Goal: Task Accomplishment & Management: Manage account settings

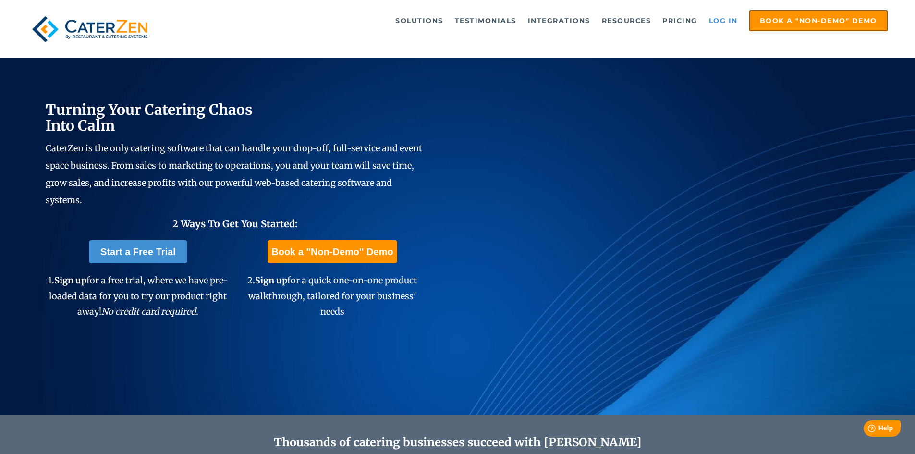
click at [727, 17] on link "Log in" at bounding box center [723, 20] width 38 height 19
click at [731, 20] on link "Log in" at bounding box center [723, 20] width 38 height 19
click at [727, 17] on link "Log in" at bounding box center [723, 20] width 38 height 19
